Goal: Task Accomplishment & Management: Manage account settings

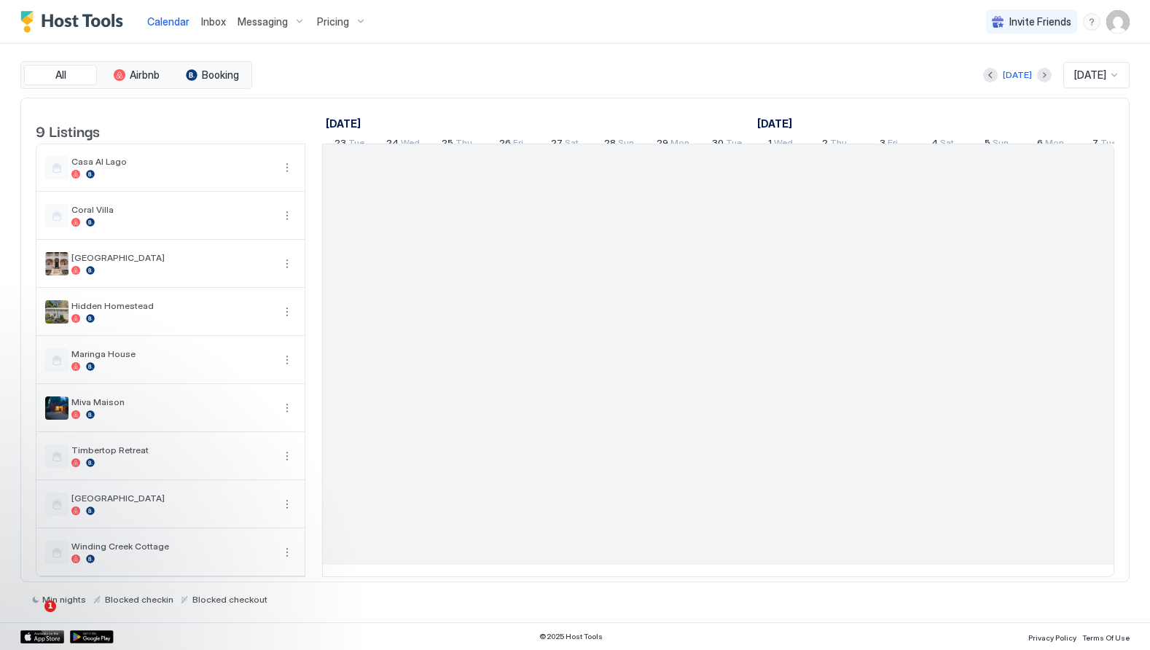
scroll to position [0, 809]
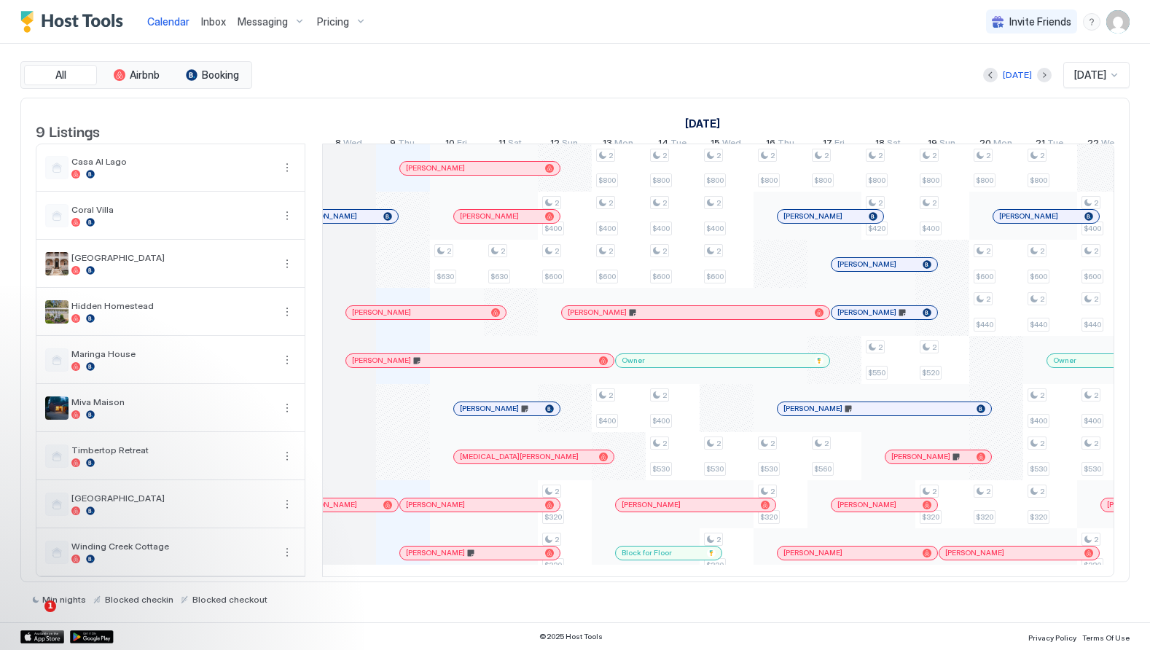
click at [912, 317] on div "[PERSON_NAME]" at bounding box center [876, 311] width 79 height 9
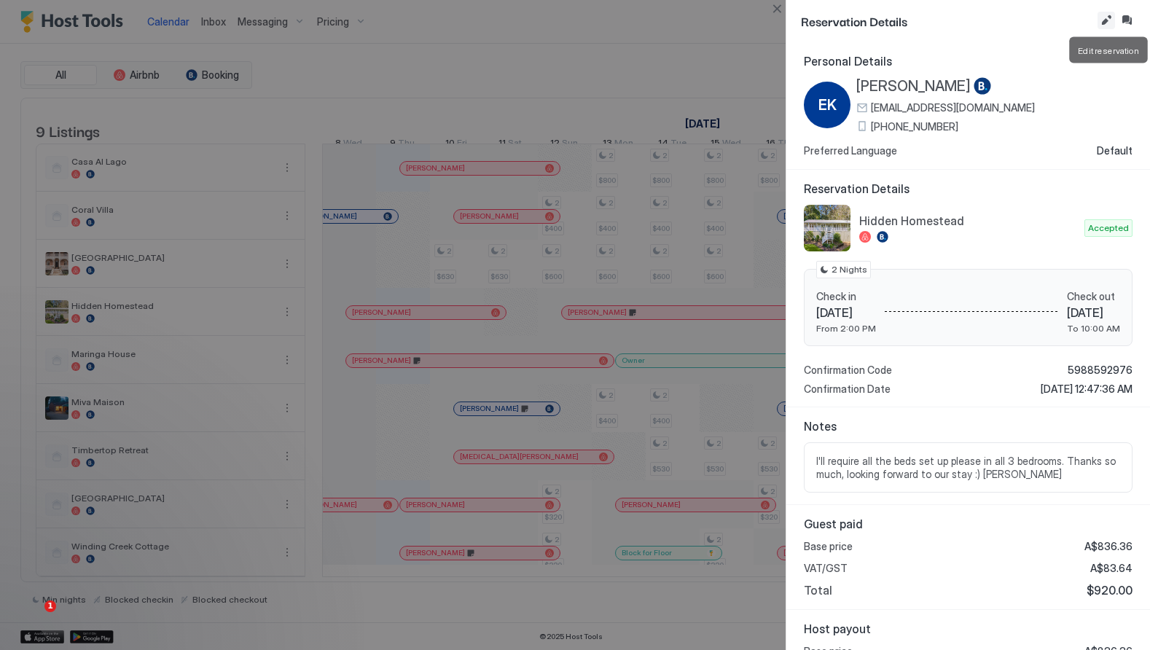
click at [1105, 20] on button "Edit reservation" at bounding box center [1105, 20] width 17 height 17
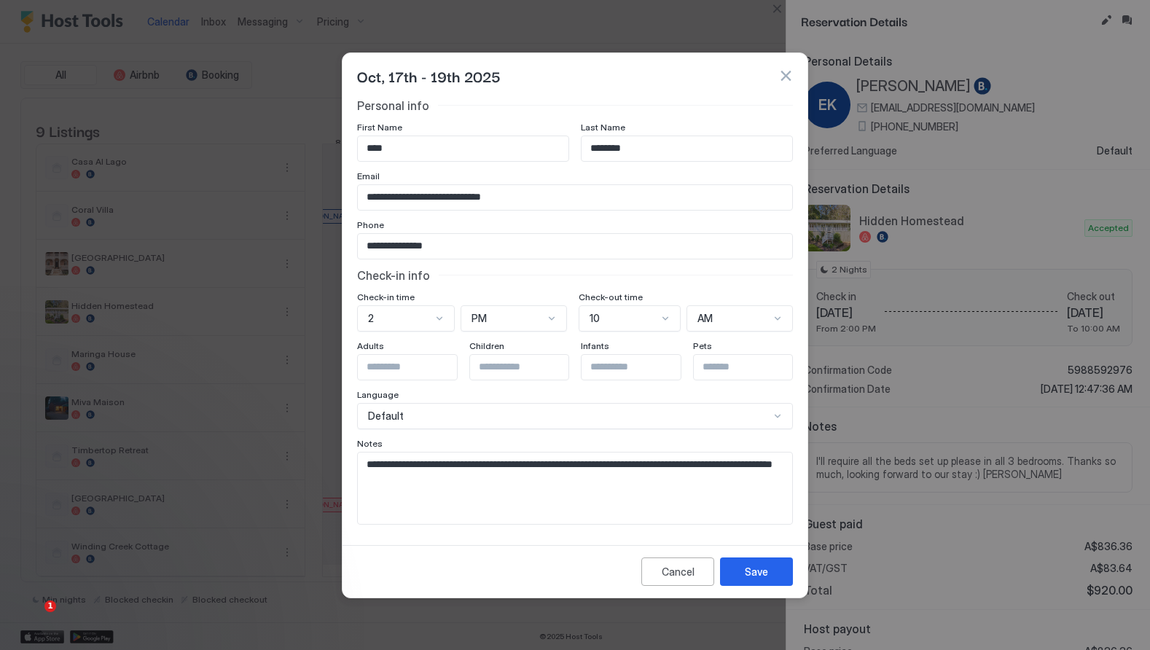
click at [444, 478] on textarea "**********" at bounding box center [575, 487] width 434 height 71
type textarea "**********"
click at [746, 570] on div "Save" at bounding box center [755, 571] width 23 height 15
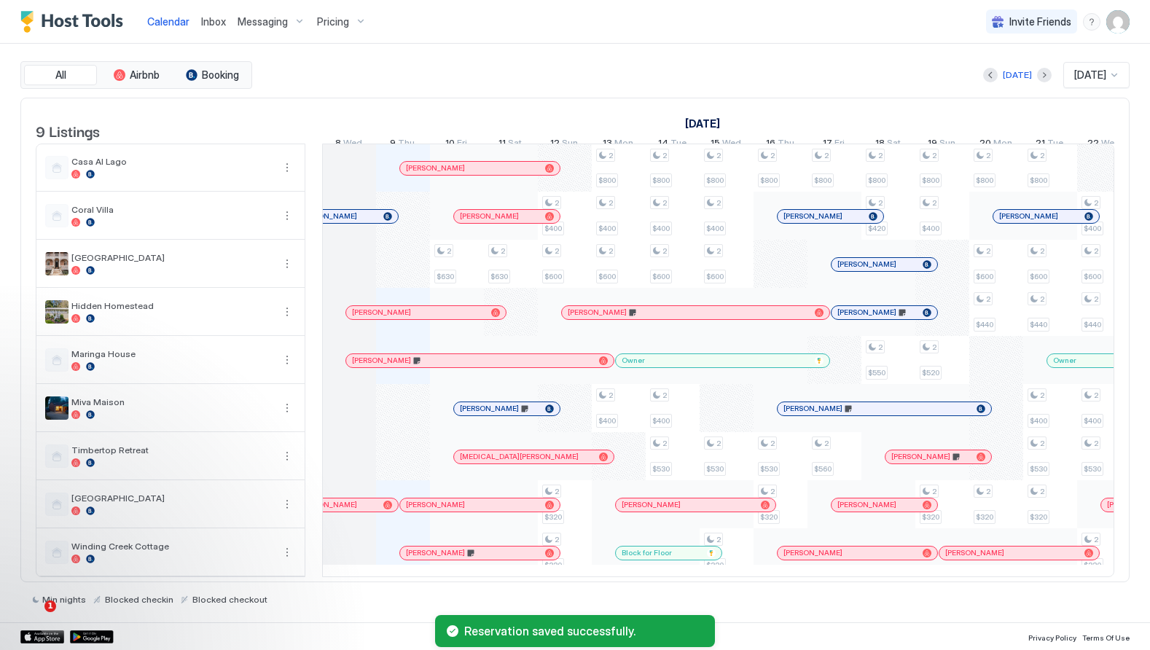
click at [852, 317] on span "[PERSON_NAME]" at bounding box center [866, 311] width 59 height 9
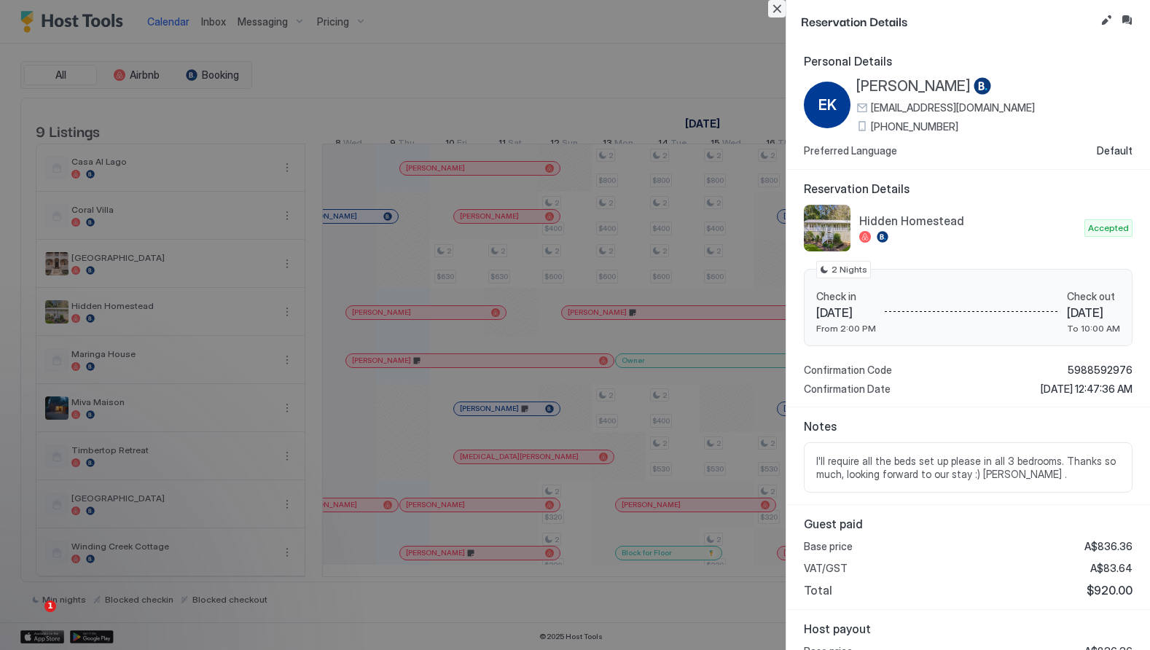
click at [774, 7] on button "Close" at bounding box center [776, 8] width 17 height 17
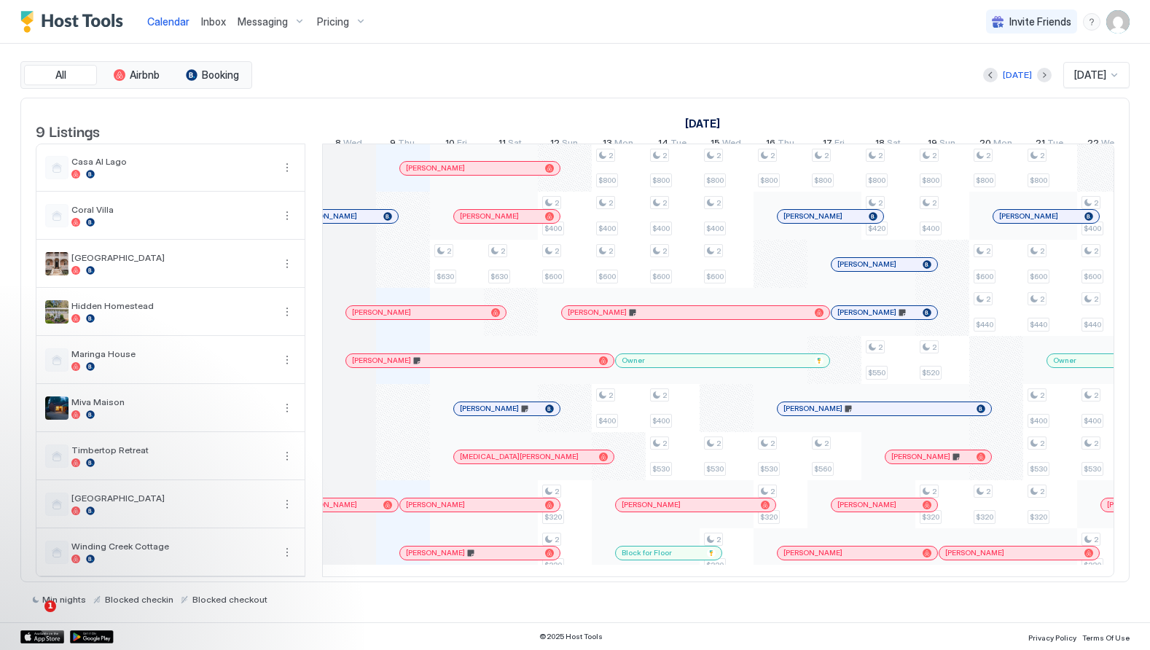
click at [876, 317] on span "[PERSON_NAME]" at bounding box center [866, 311] width 59 height 9
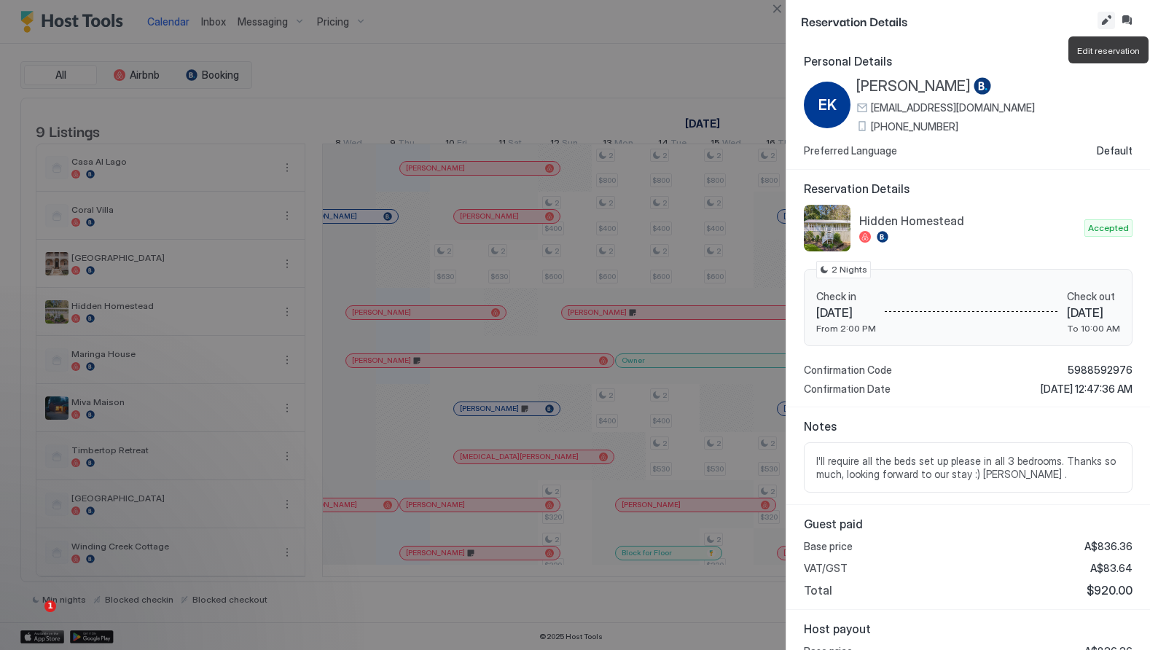
click at [1101, 22] on button "Edit reservation" at bounding box center [1105, 20] width 17 height 17
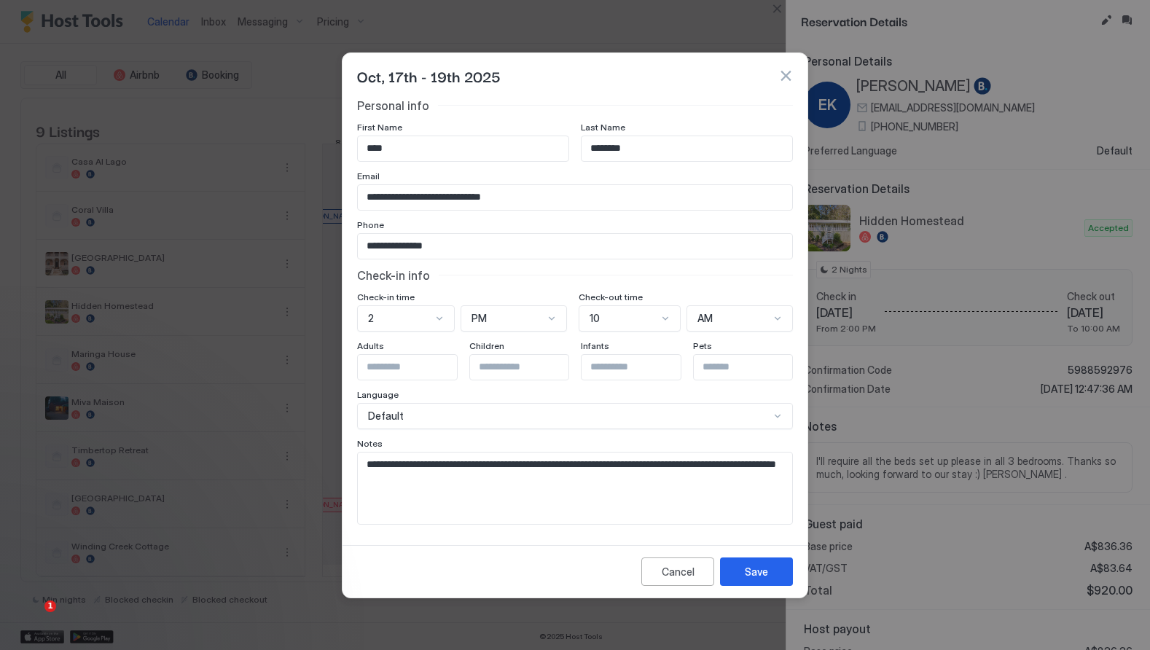
click at [408, 369] on input "Input Field" at bounding box center [417, 367] width 119 height 25
type input "*"
click at [752, 577] on div "Save" at bounding box center [755, 571] width 23 height 15
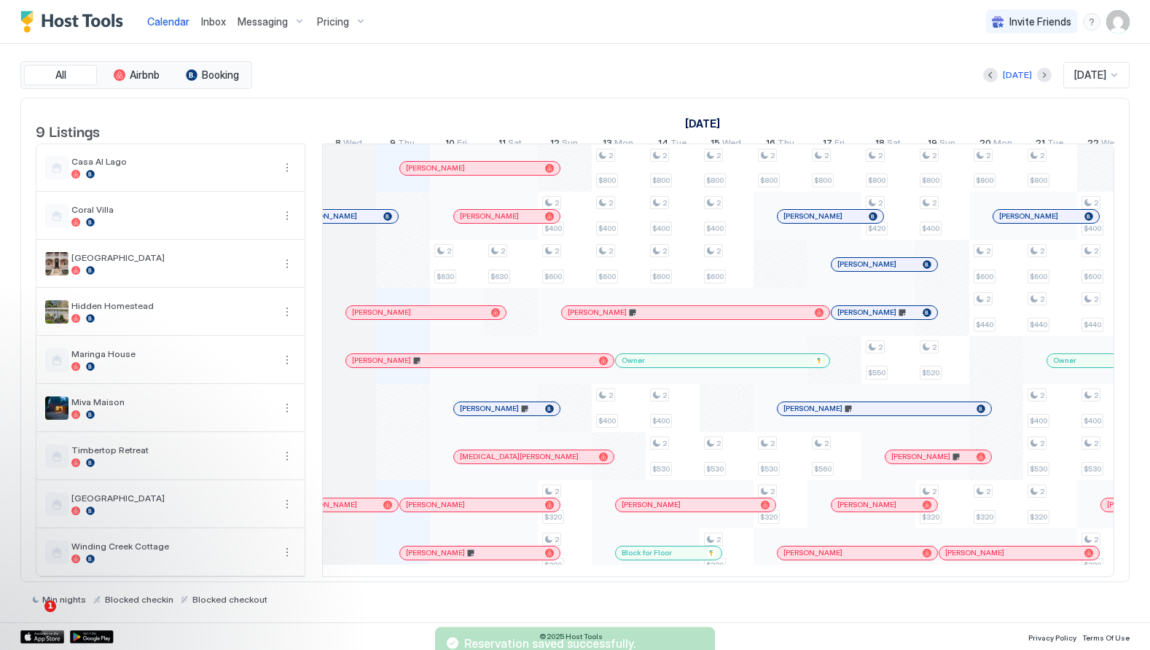
click at [846, 317] on span "[PERSON_NAME]" at bounding box center [866, 311] width 59 height 9
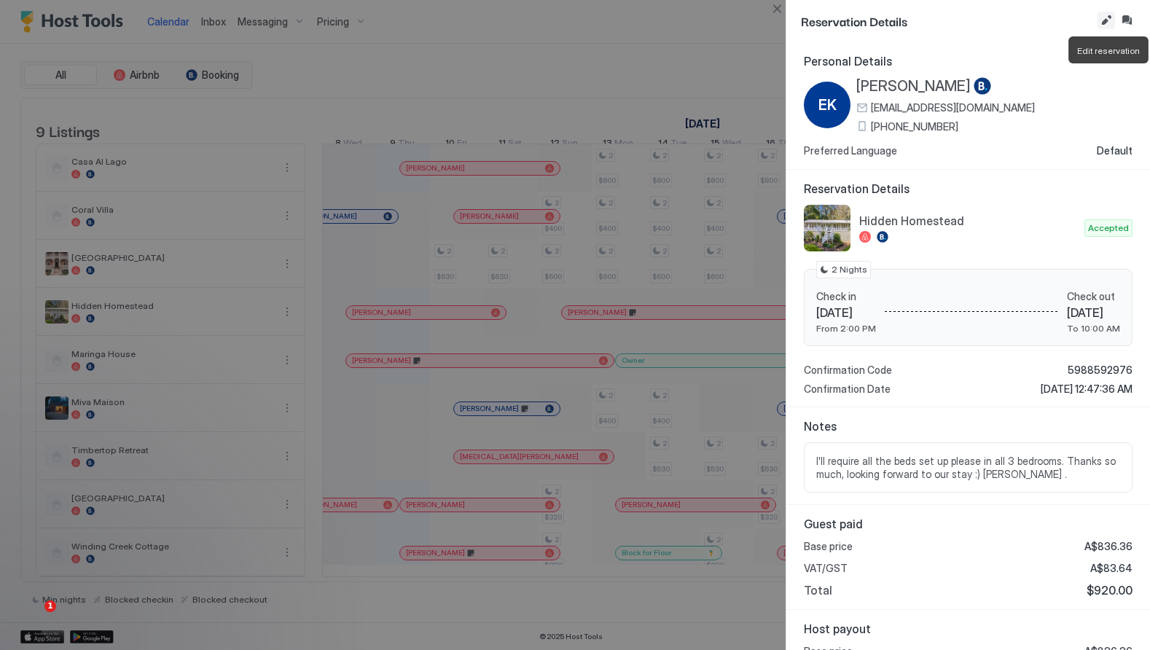
click at [1105, 23] on button "Edit reservation" at bounding box center [1105, 20] width 17 height 17
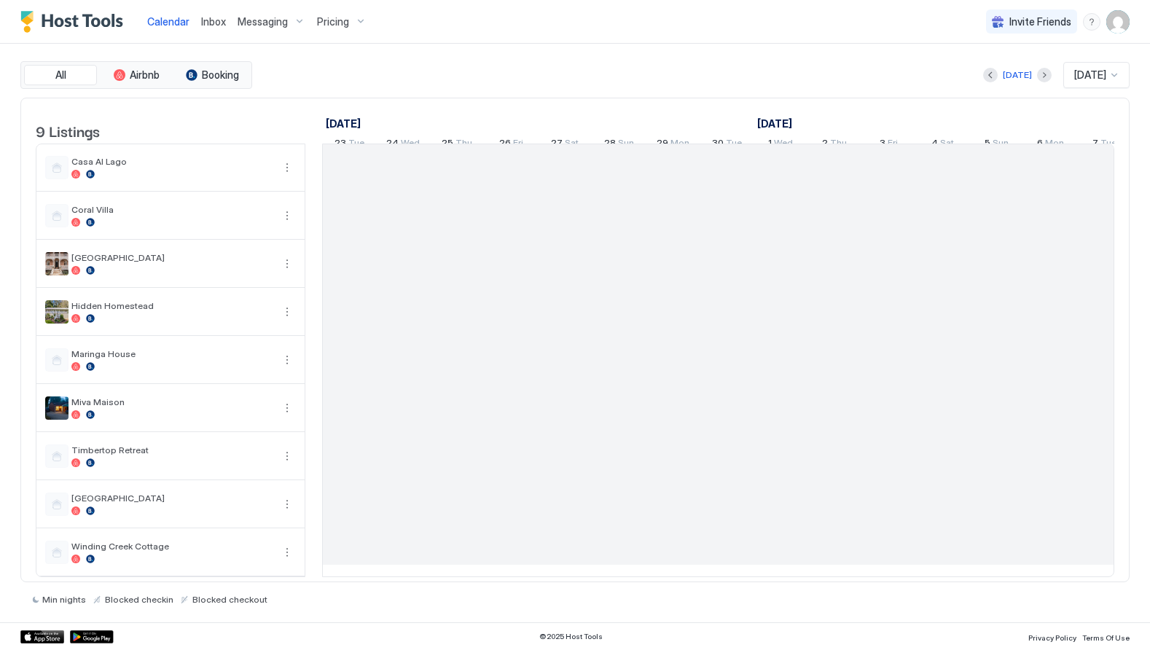
scroll to position [0, 809]
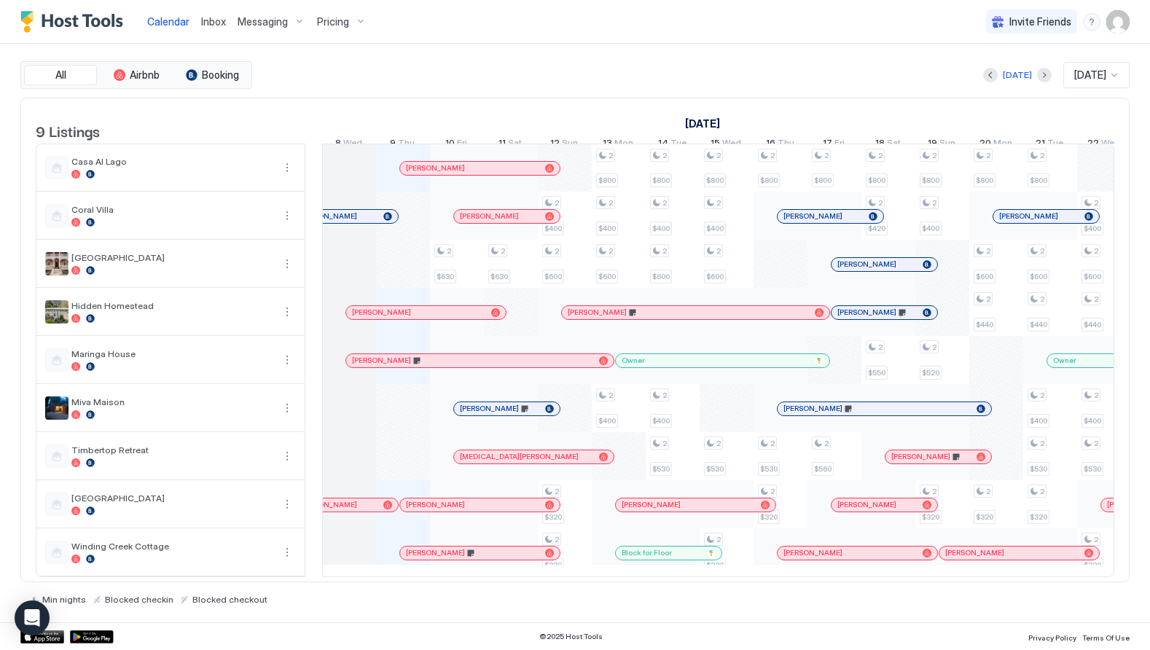
click at [857, 317] on span "[PERSON_NAME]" at bounding box center [866, 311] width 59 height 9
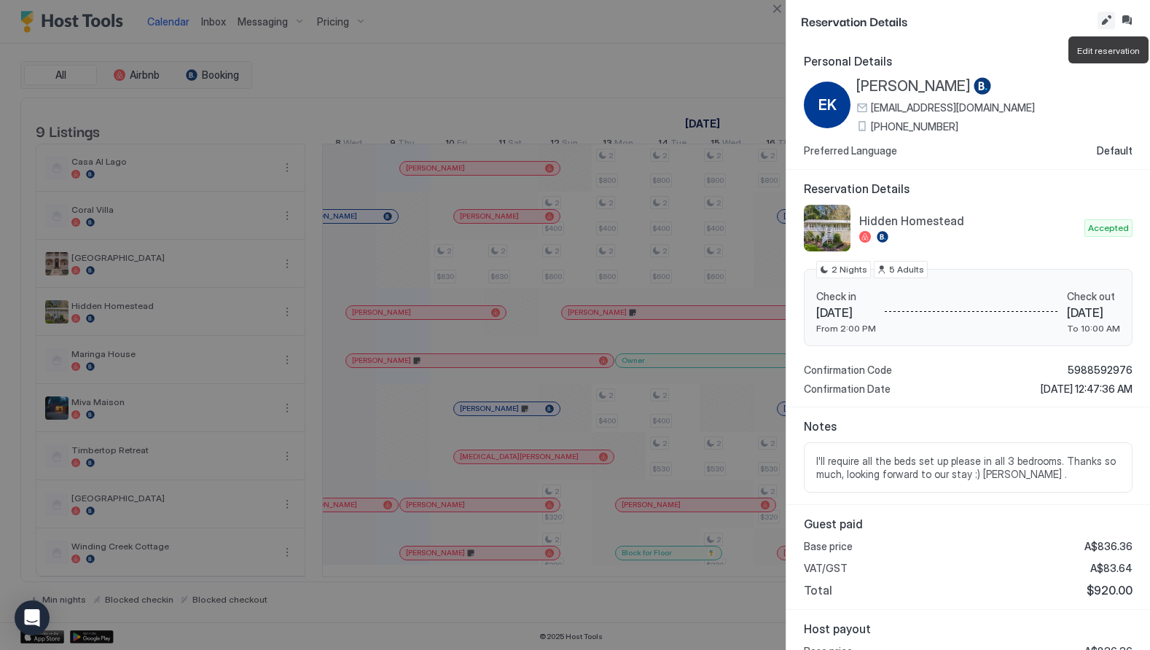
click at [1109, 19] on button "Edit reservation" at bounding box center [1105, 20] width 17 height 17
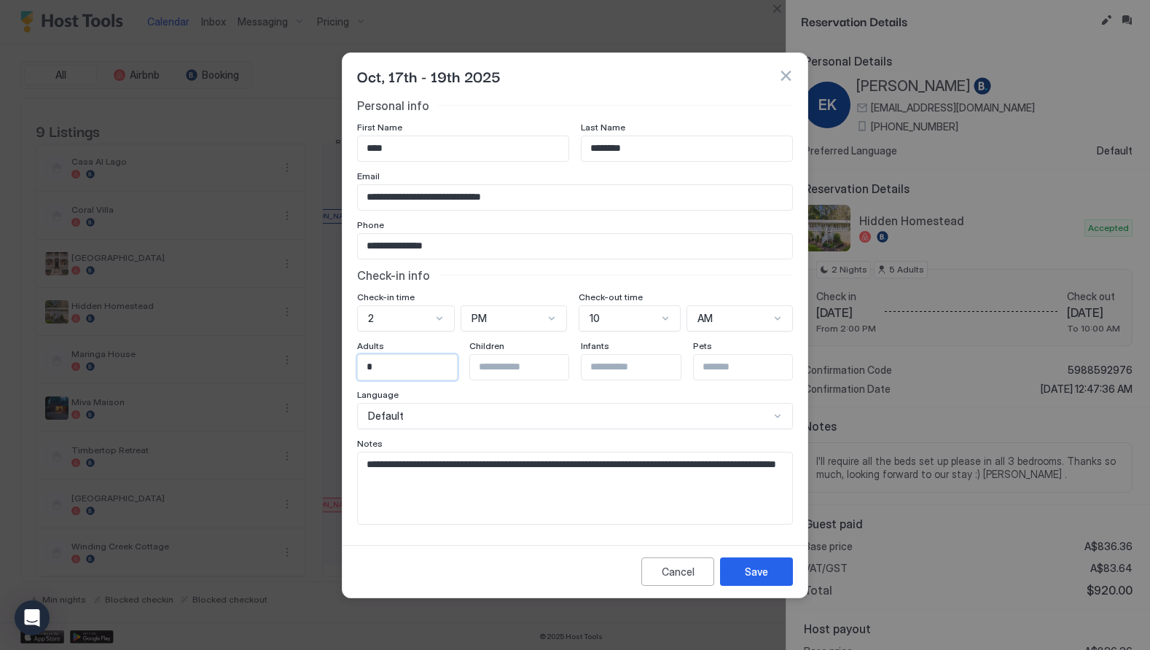
click at [402, 372] on input "*" at bounding box center [417, 367] width 119 height 25
click at [595, 153] on input "********" at bounding box center [686, 148] width 211 height 25
click at [398, 366] on input "*" at bounding box center [417, 367] width 119 height 25
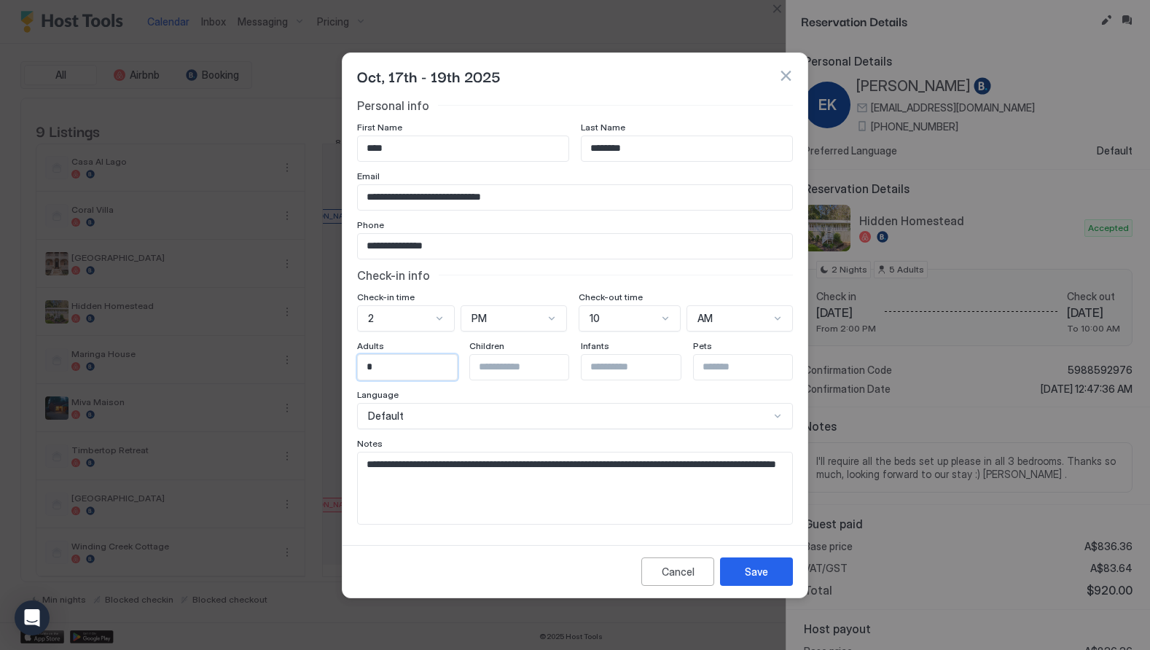
click at [398, 366] on input "*" at bounding box center [417, 367] width 119 height 25
click at [743, 567] on button "Save" at bounding box center [756, 571] width 73 height 28
